Goal: Browse casually

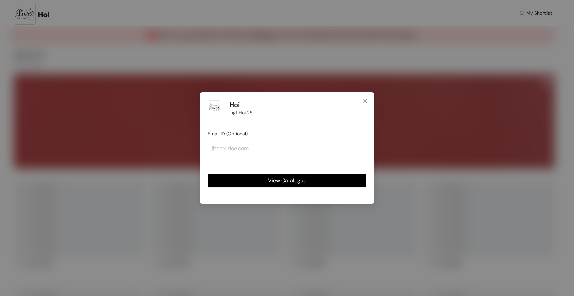
click at [364, 100] on icon "close" at bounding box center [365, 101] width 4 height 4
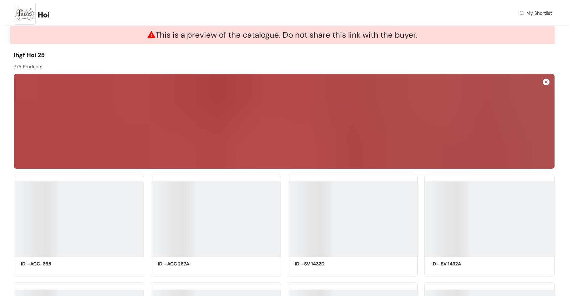
click at [547, 83] on img at bounding box center [546, 82] width 7 height 7
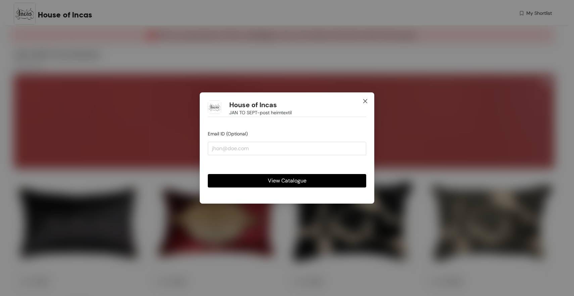
click at [366, 100] on icon "close" at bounding box center [365, 101] width 4 height 4
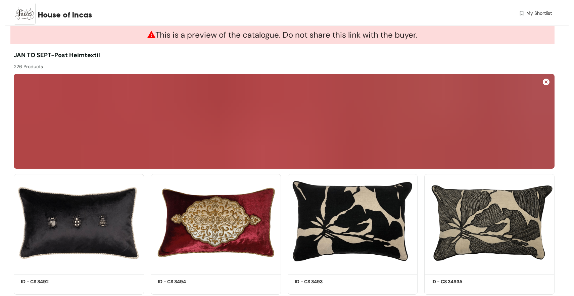
click at [546, 81] on img at bounding box center [546, 82] width 7 height 7
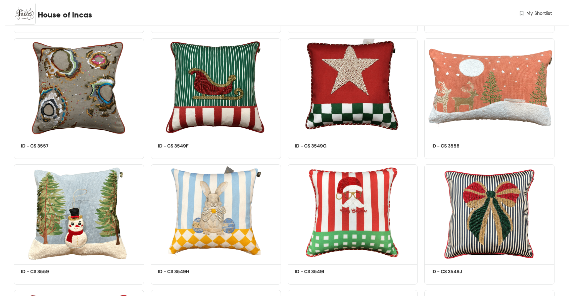
scroll to position [2311, 0]
